Goal: Task Accomplishment & Management: Manage account settings

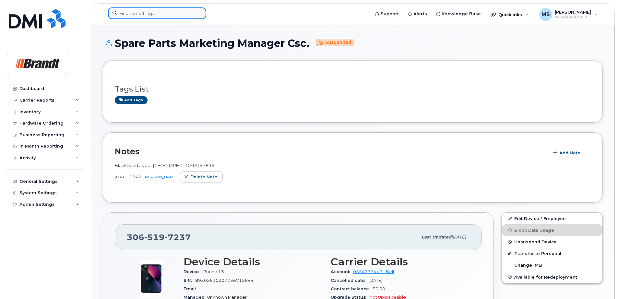
click at [192, 12] on input at bounding box center [157, 13] width 98 height 12
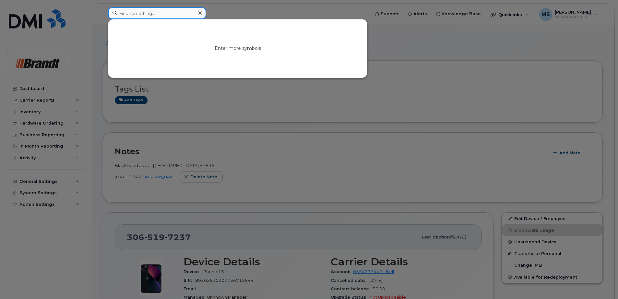
click at [146, 12] on input at bounding box center [157, 13] width 98 height 12
click at [144, 14] on input at bounding box center [157, 13] width 98 height 12
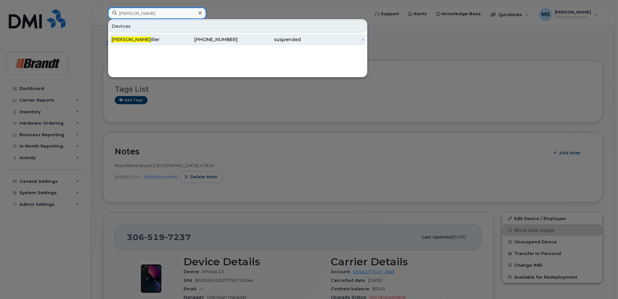
type input "[PERSON_NAME]"
click at [156, 36] on div "[PERSON_NAME]" at bounding box center [142, 40] width 63 height 12
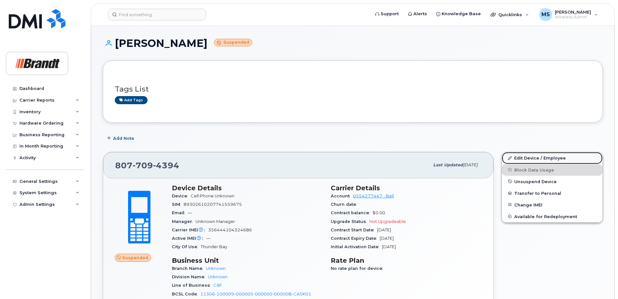
drag, startPoint x: 537, startPoint y: 157, endPoint x: 507, endPoint y: 156, distance: 29.8
click at [537, 157] on link "Edit Device / Employee" at bounding box center [552, 158] width 100 height 12
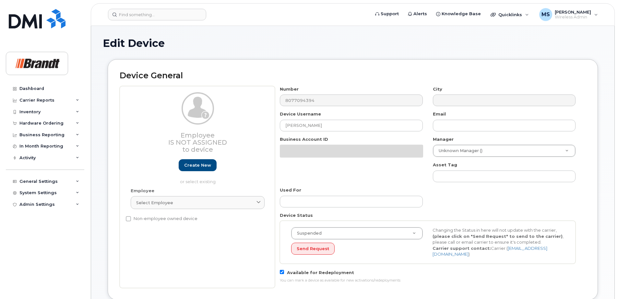
select select "33722384"
select select "36203777"
select select "35155013"
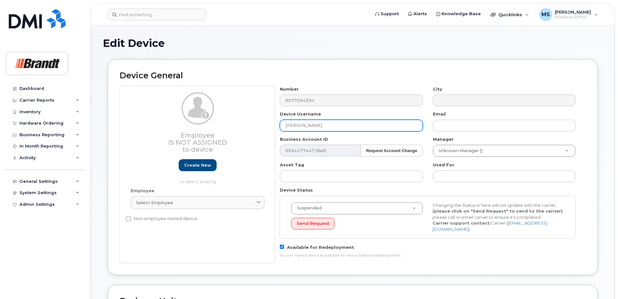
drag, startPoint x: 339, startPoint y: 129, endPoint x: 96, endPoint y: 137, distance: 242.5
click at [101, 137] on div "Edit Device Device General Employee Is not assigned to device Create new or sel…" at bounding box center [352, 297] width 523 height 543
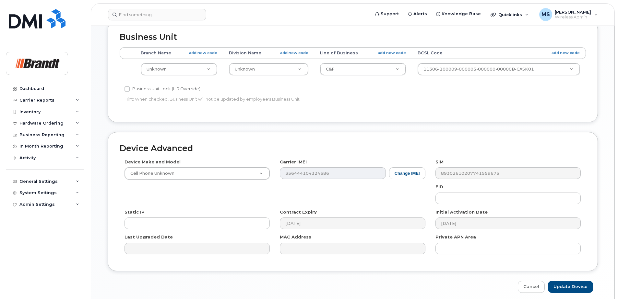
scroll to position [288, 0]
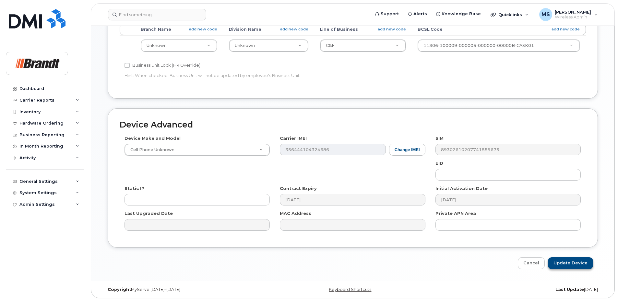
type input "Spare [PERSON_NAME] [GEOGRAPHIC_DATA]"
click at [566, 263] on input "Update Device" at bounding box center [570, 264] width 45 height 12
type input "Saving..."
